Goal: Task Accomplishment & Management: Understand process/instructions

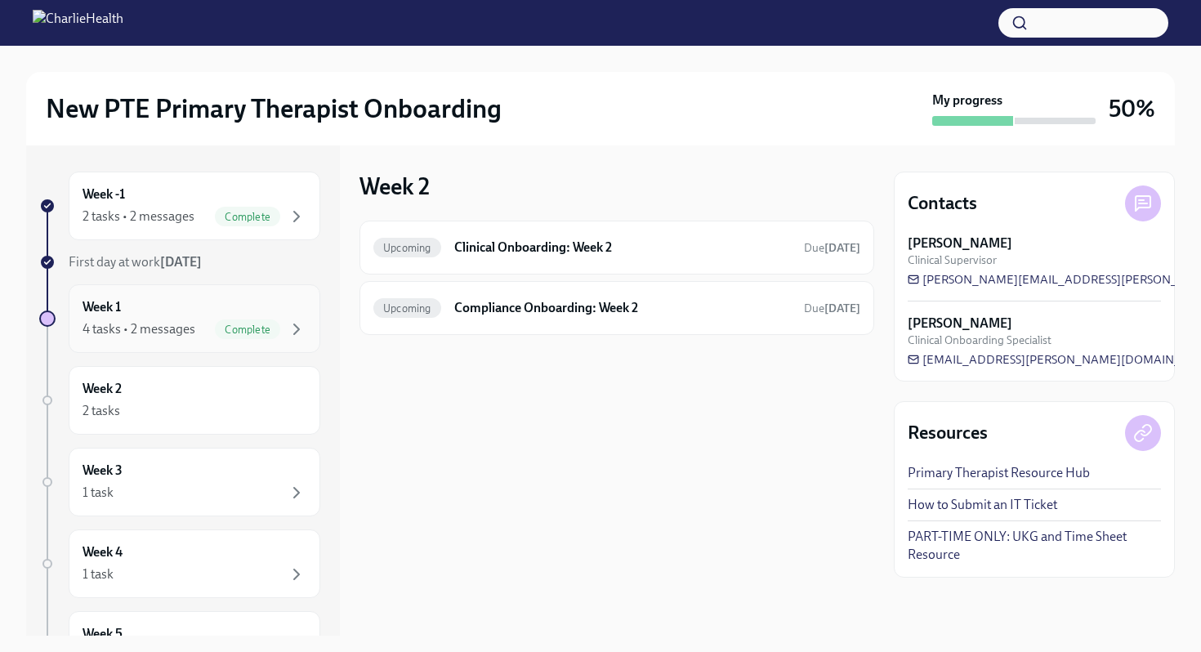
click at [190, 307] on div "Week 1 4 tasks • 2 messages Complete" at bounding box center [195, 318] width 224 height 41
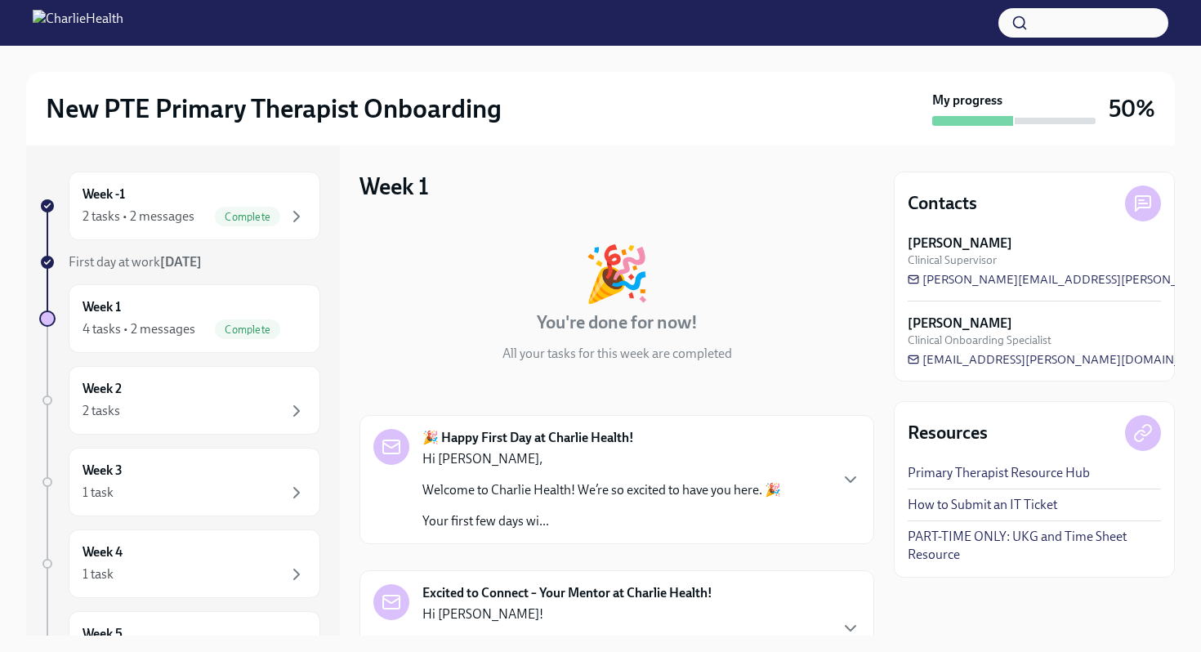
click at [862, 552] on div "🎉 Happy First Day at Charlie Health! Hi [PERSON_NAME], Welcome to Charlie Healt…" at bounding box center [617, 550] width 515 height 271
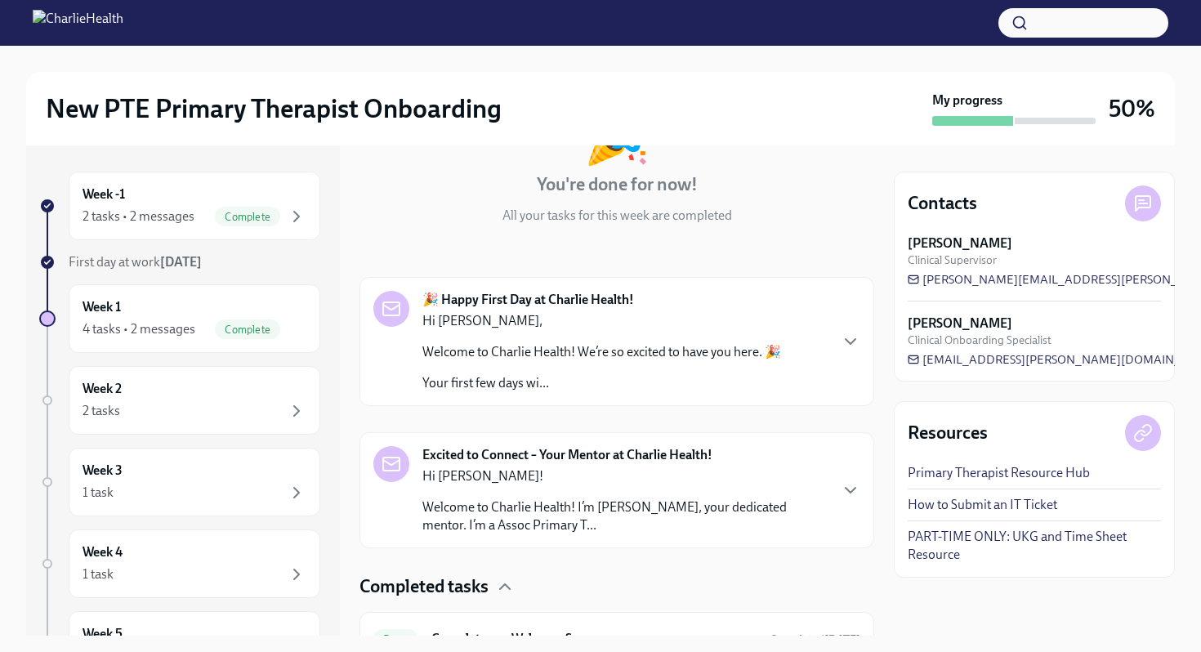
scroll to position [62, 0]
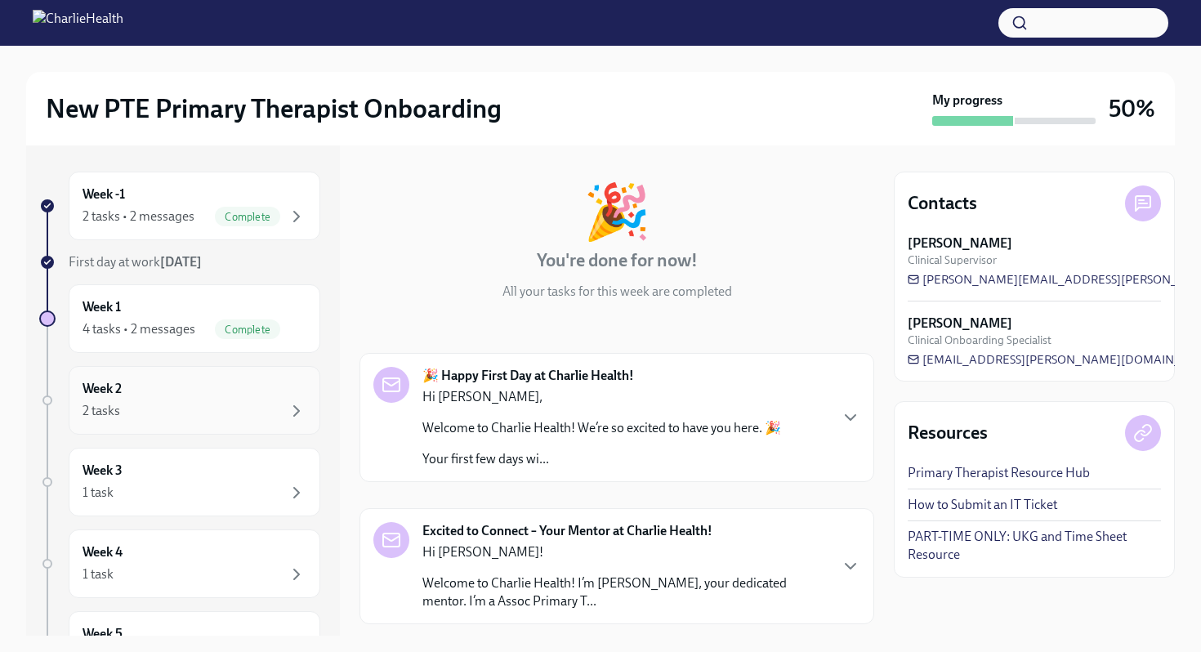
click at [173, 382] on div "Week 2 2 tasks" at bounding box center [195, 400] width 224 height 41
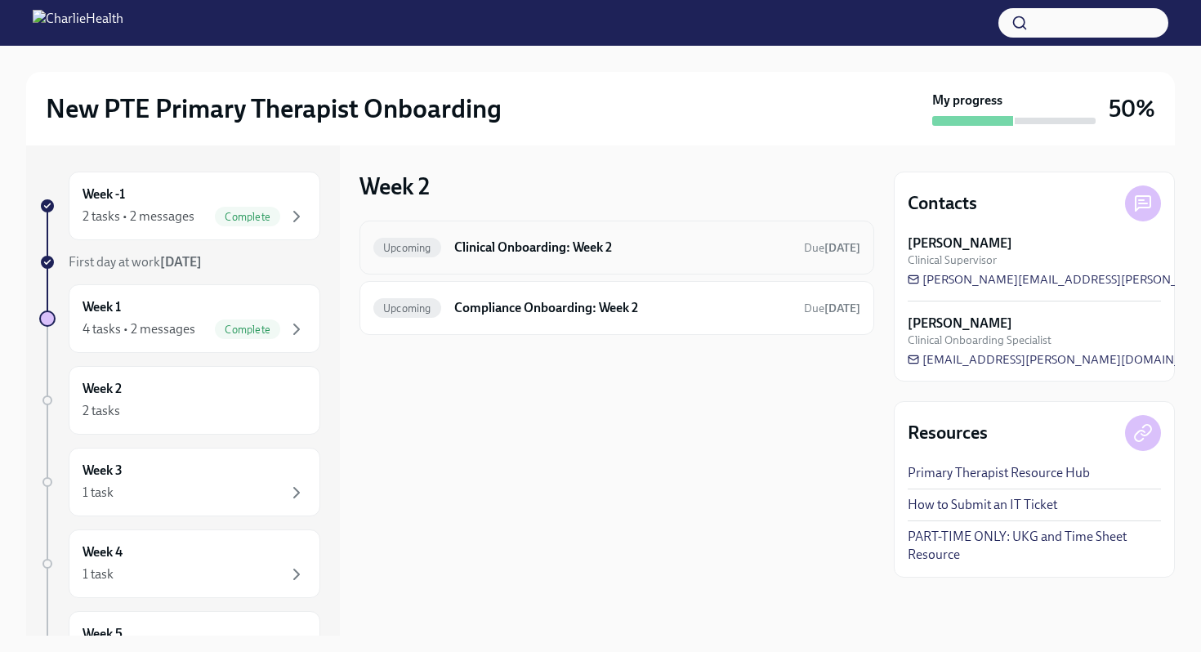
click at [710, 233] on div "Upcoming Clinical Onboarding: Week 2 Due [DATE]" at bounding box center [617, 248] width 515 height 54
click at [621, 251] on h6 "Clinical Onboarding: Week 2" at bounding box center [622, 248] width 337 height 18
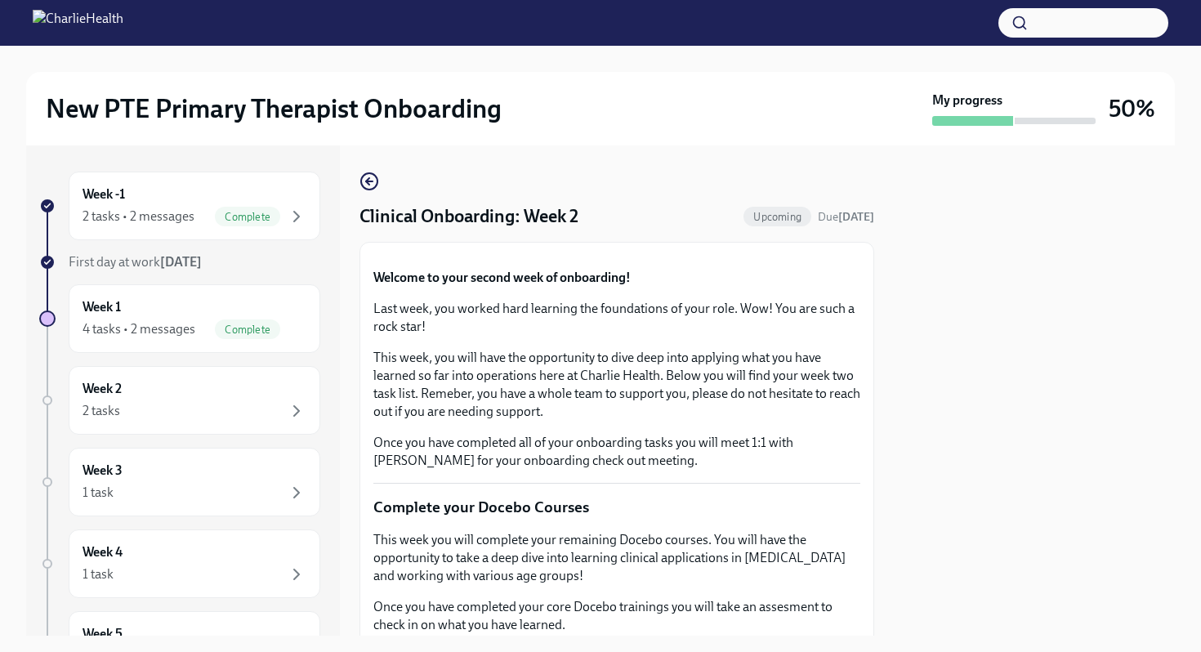
click at [896, 454] on div at bounding box center [1034, 390] width 281 height 490
click at [808, 470] on div "Welcome to your second week of onboarding! Last week, you worked hard learning …" at bounding box center [616, 369] width 487 height 201
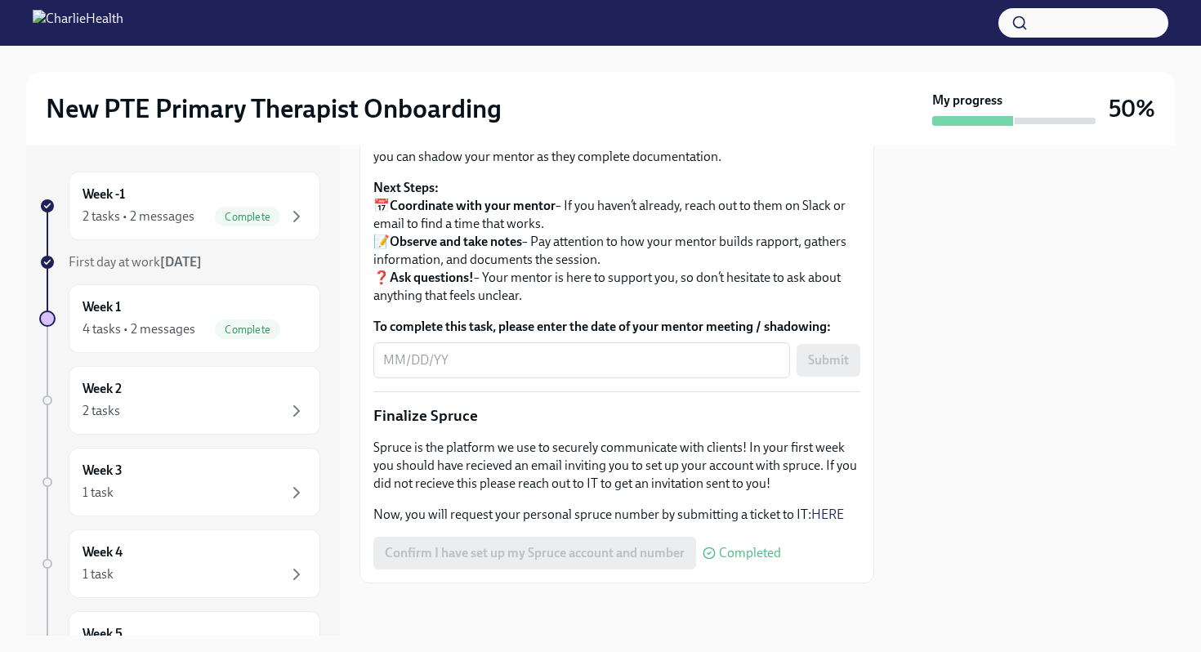
scroll to position [1732, 0]
